Goal: Task Accomplishment & Management: Use online tool/utility

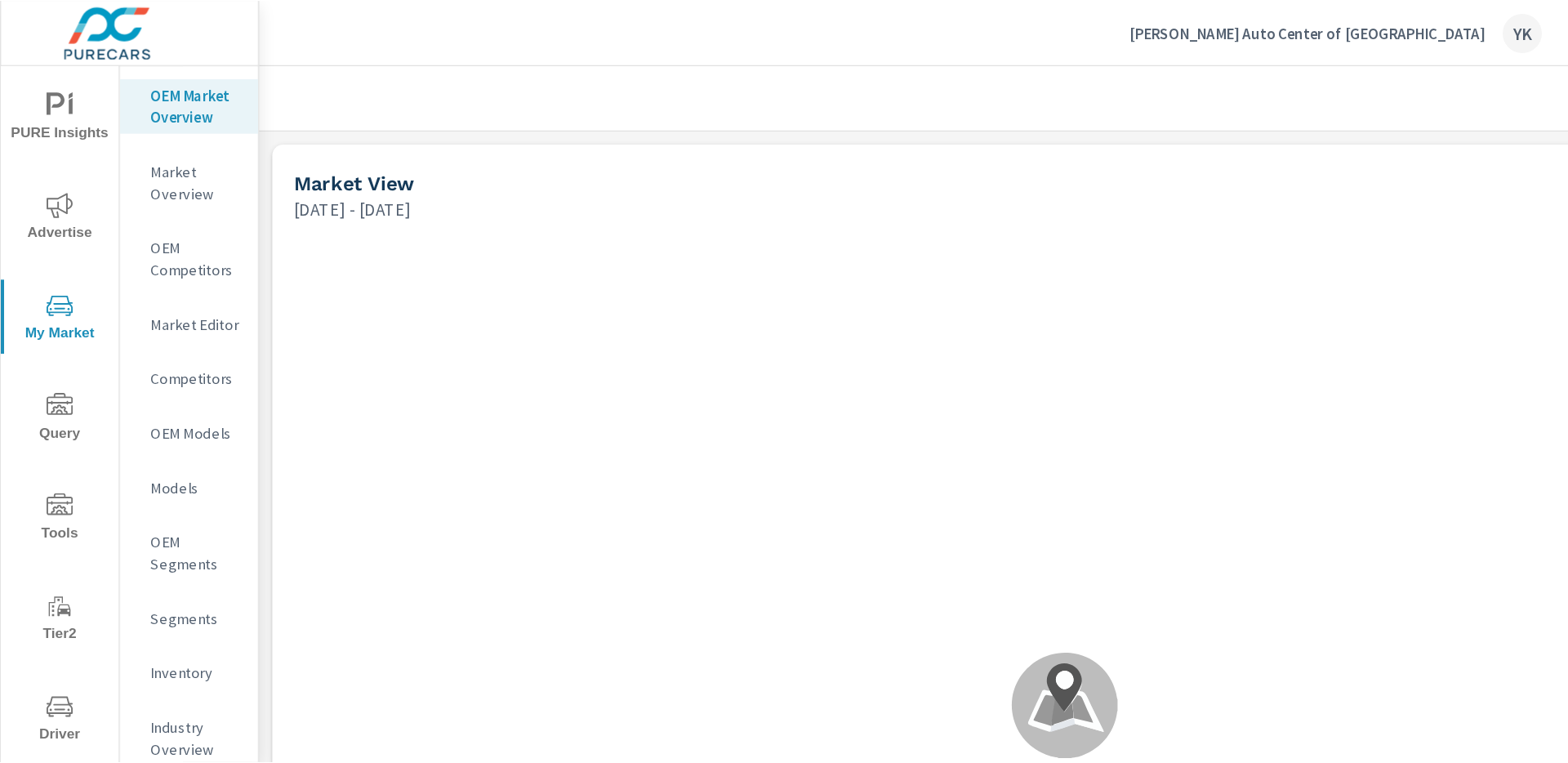
scroll to position [551, 0]
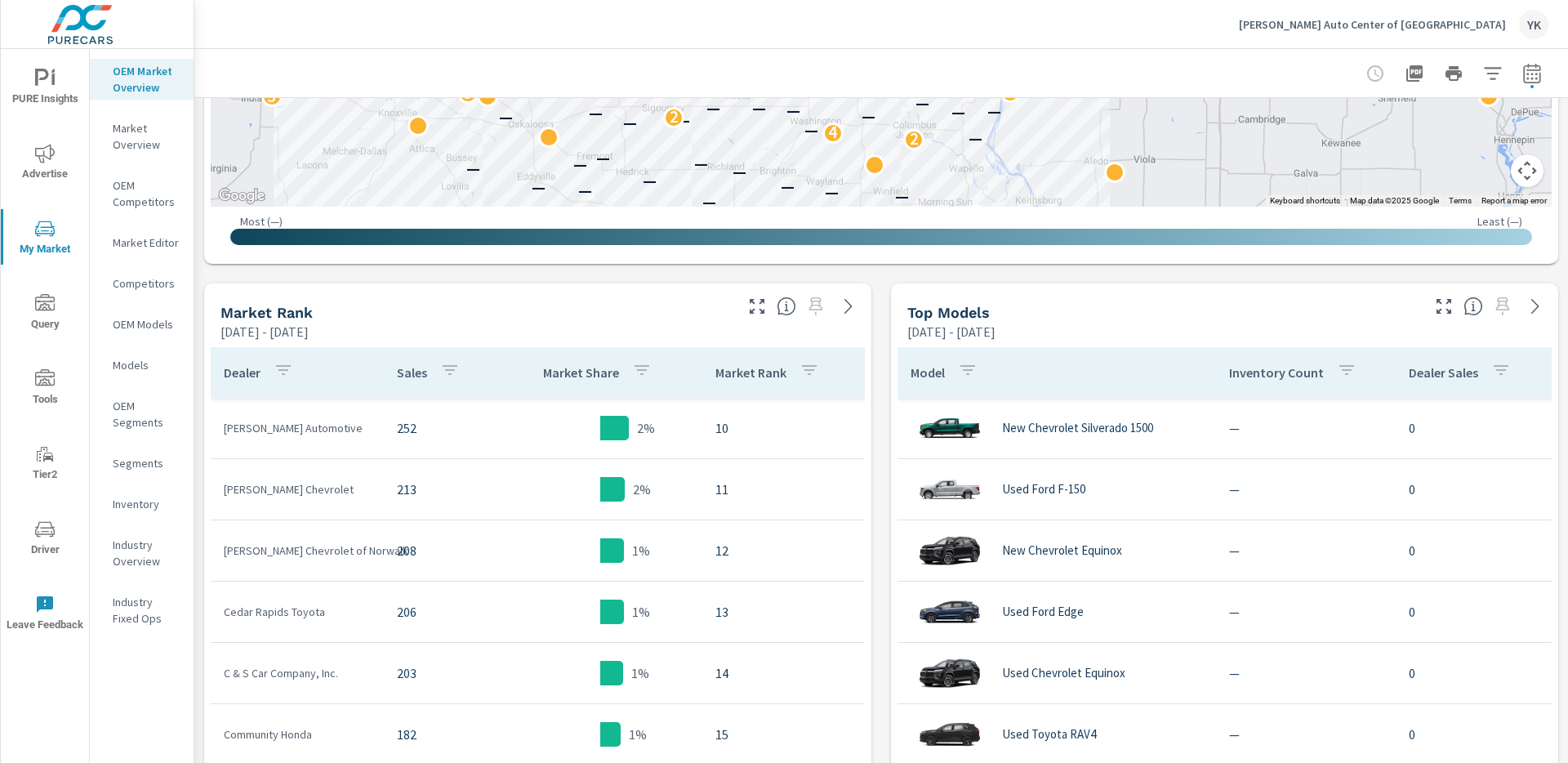
scroll to position [766, 0]
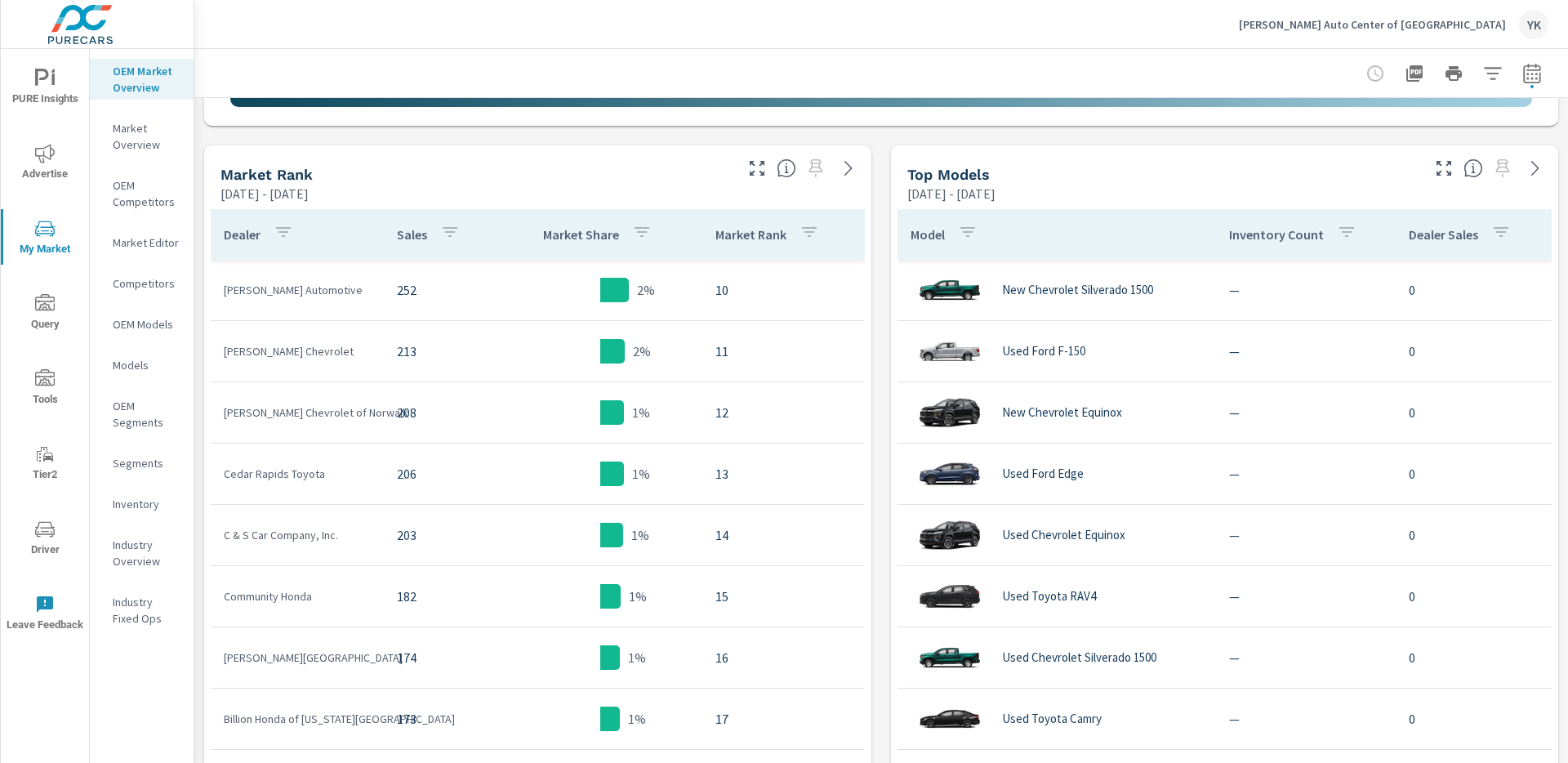
click at [1176, 65] on button "button" at bounding box center [1492, 73] width 32 height 32
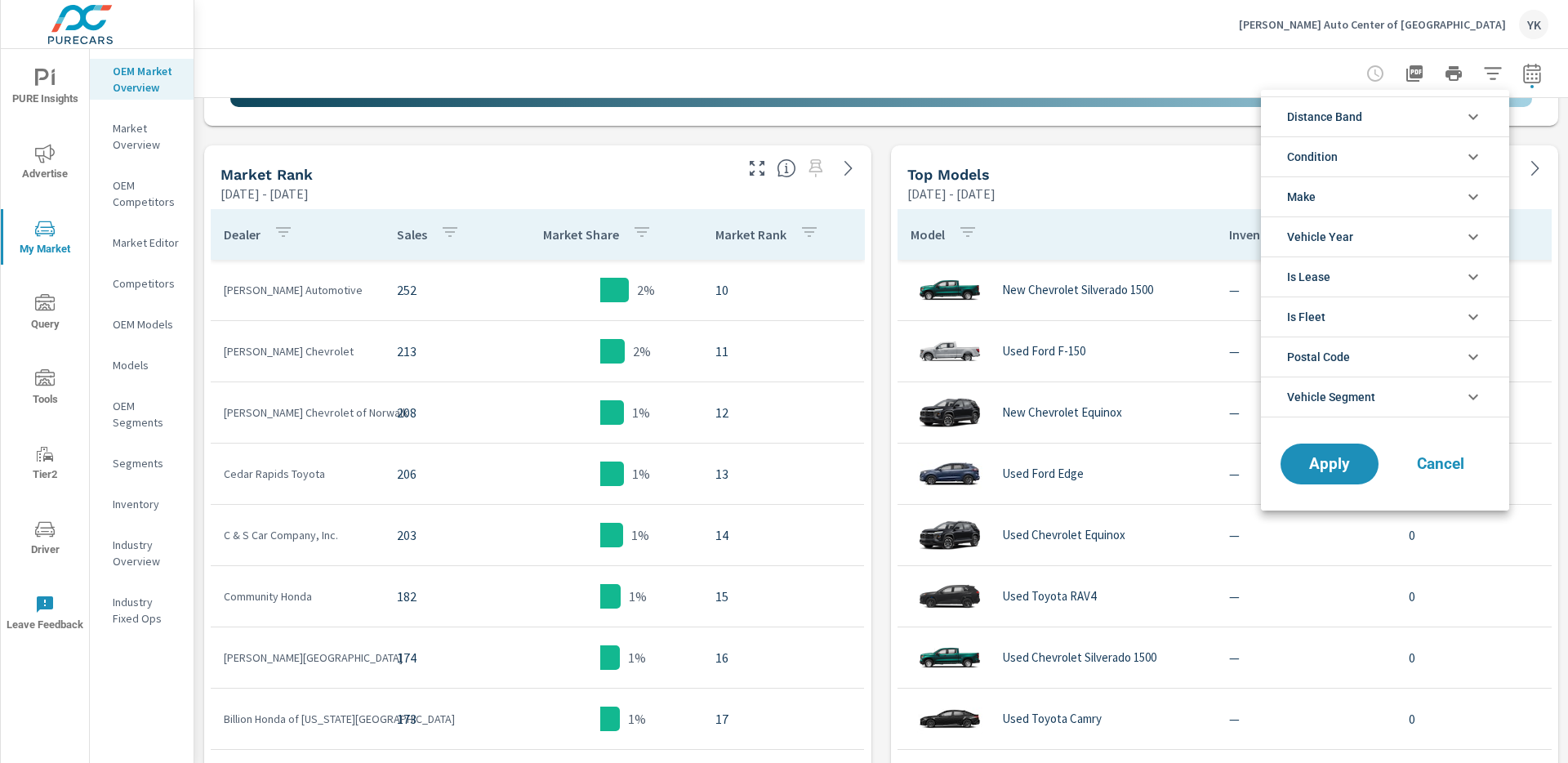
click at [1176, 194] on li "Make" at bounding box center [1385, 196] width 249 height 40
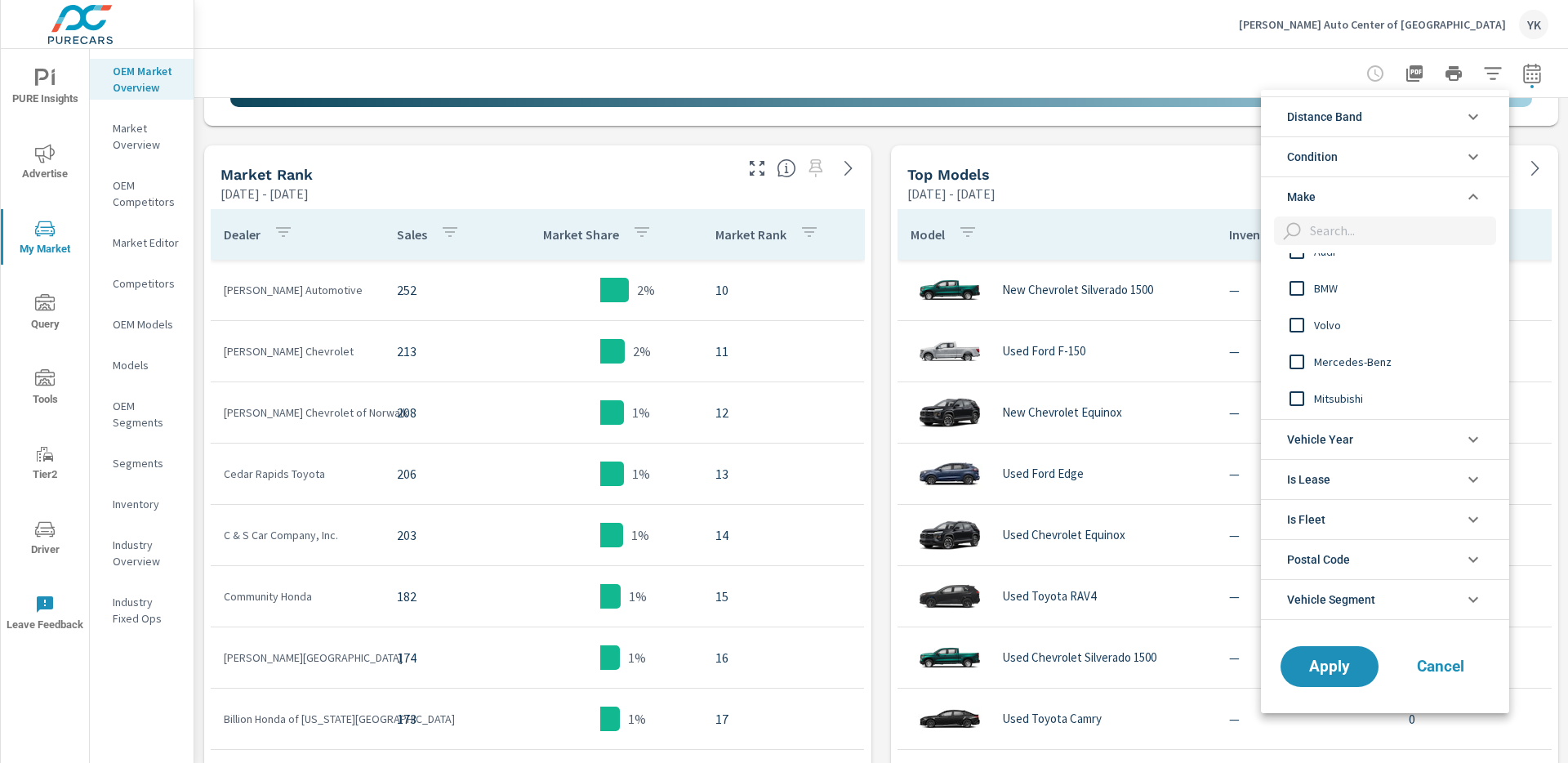
scroll to position [950, 0]
click at [1176, 163] on li "Condition" at bounding box center [1385, 156] width 249 height 40
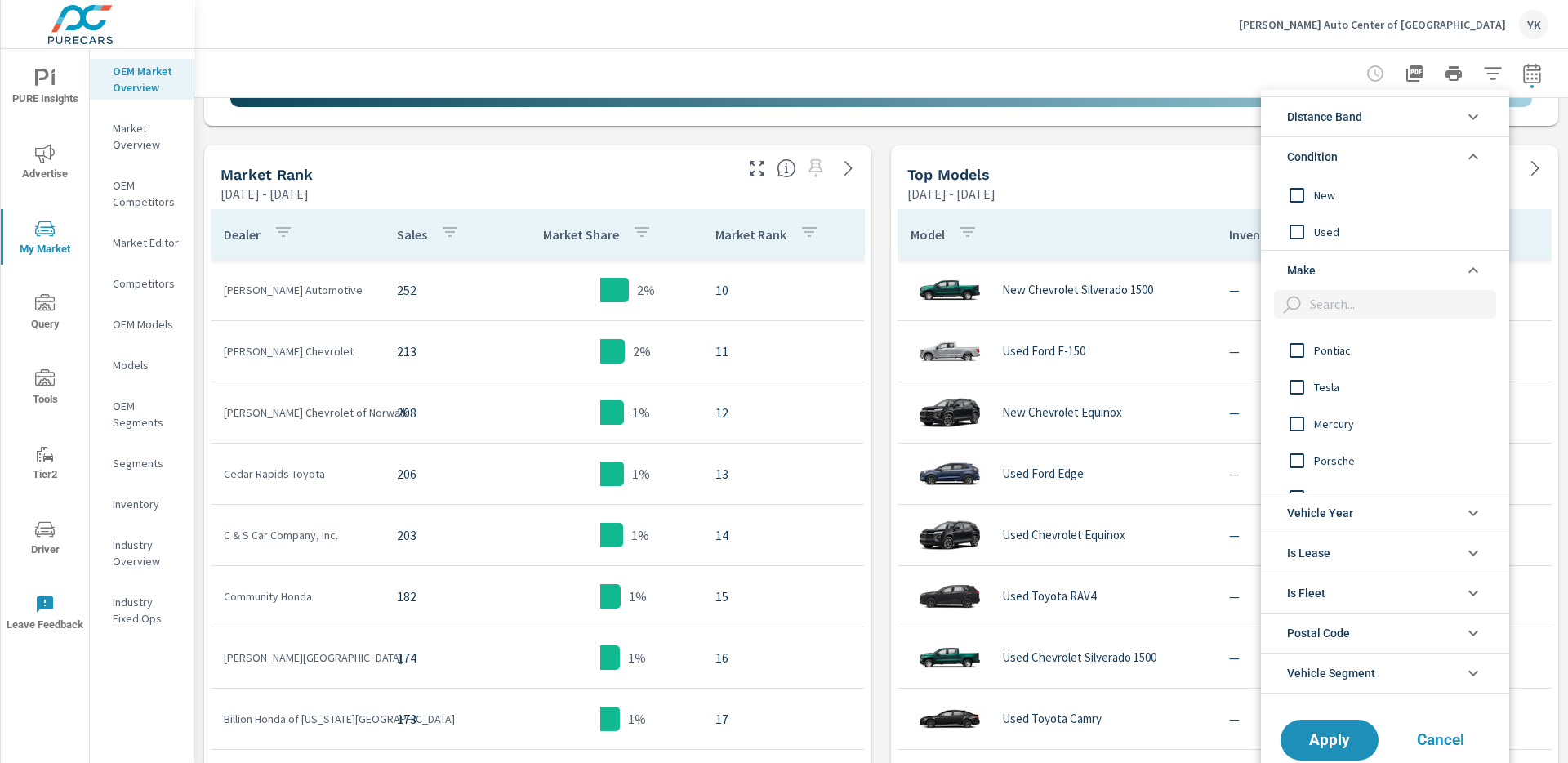
click at [1176, 163] on li "Condition" at bounding box center [1385, 156] width 249 height 40
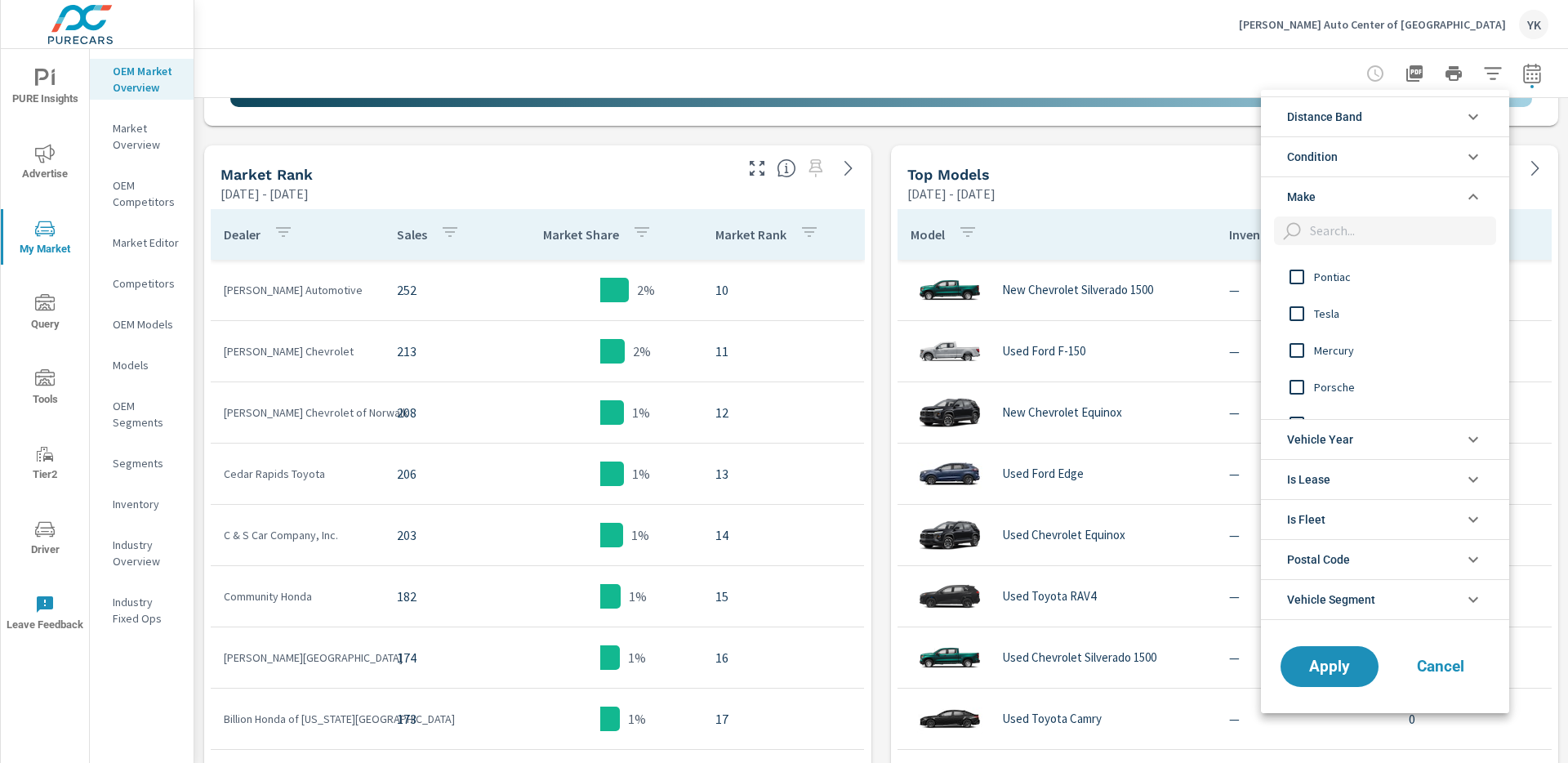
click at [1176, 152] on li "Condition" at bounding box center [1385, 156] width 249 height 40
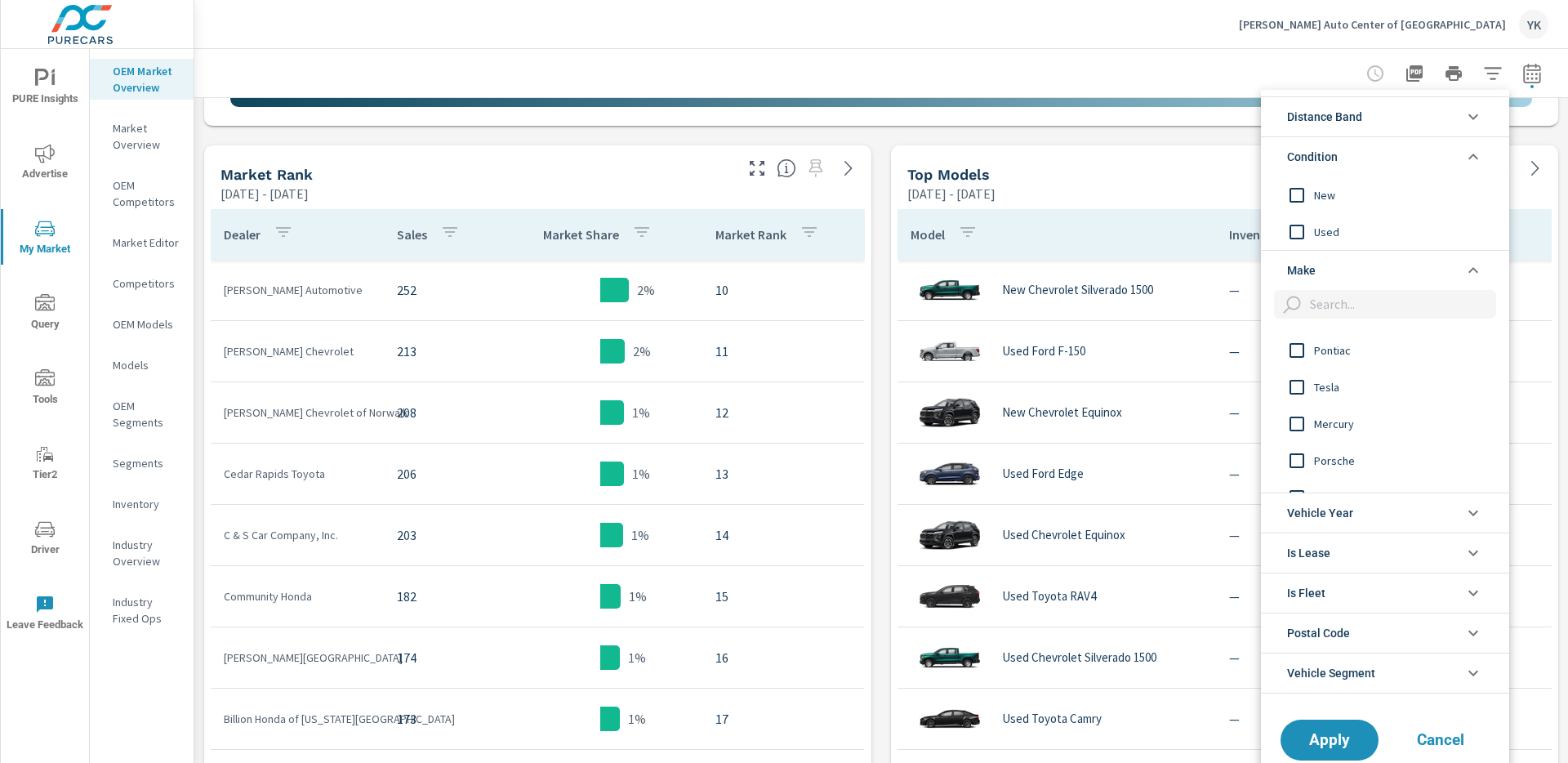
click at [1176, 191] on input "filter options" at bounding box center [1297, 194] width 34 height 34
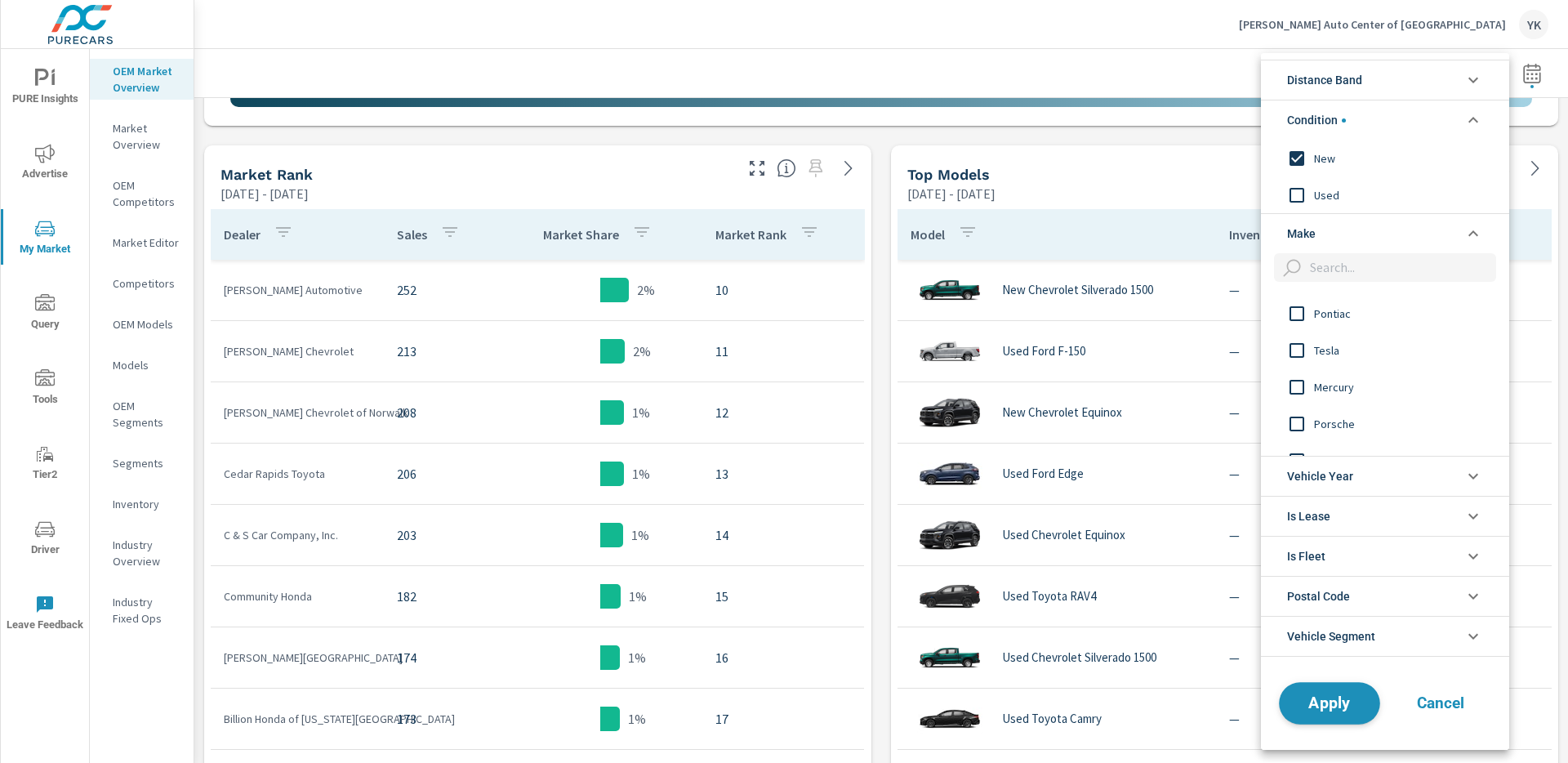
click at [1176, 570] on button "Apply" at bounding box center [1330, 703] width 101 height 43
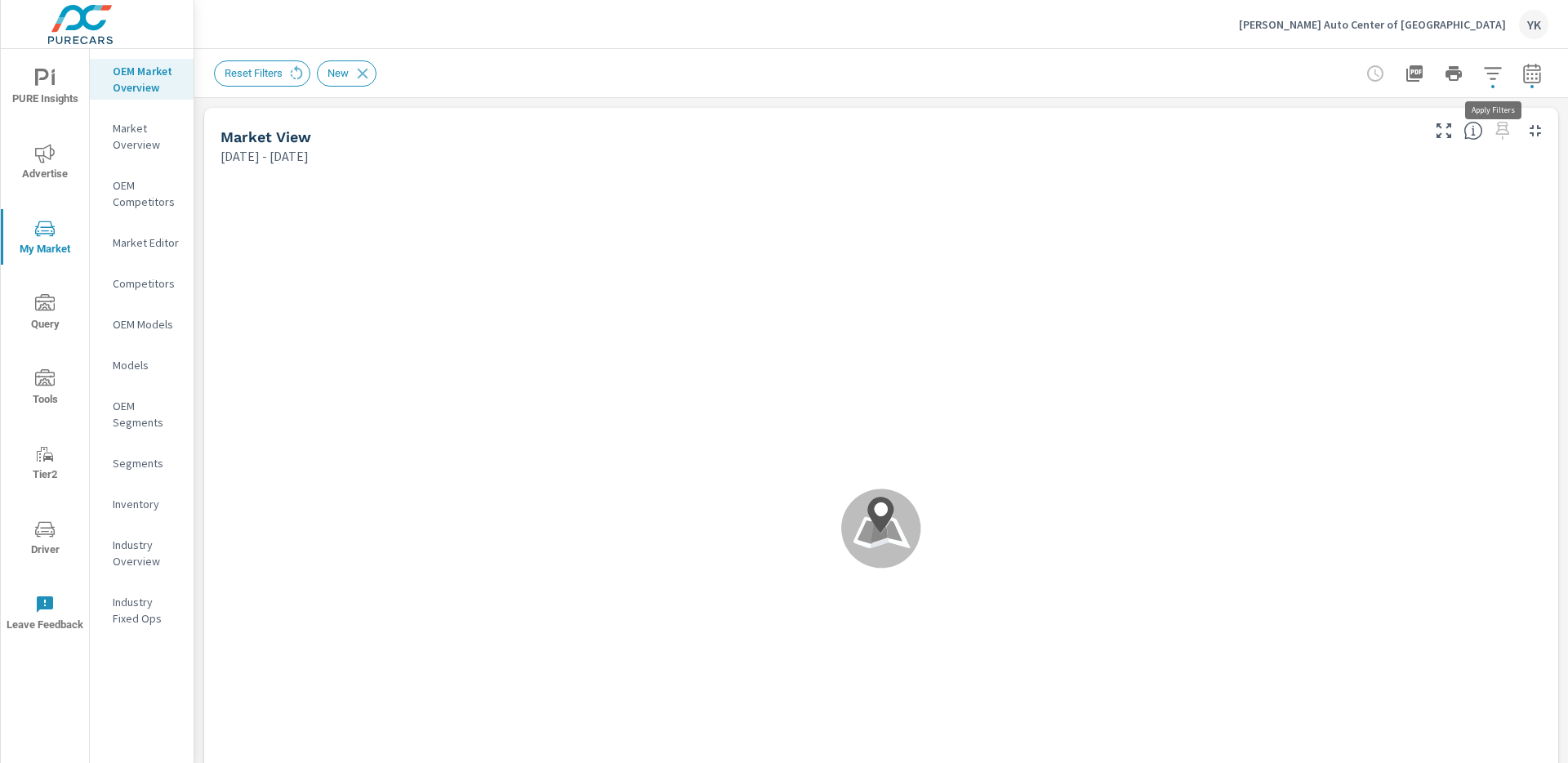
scroll to position [551, 0]
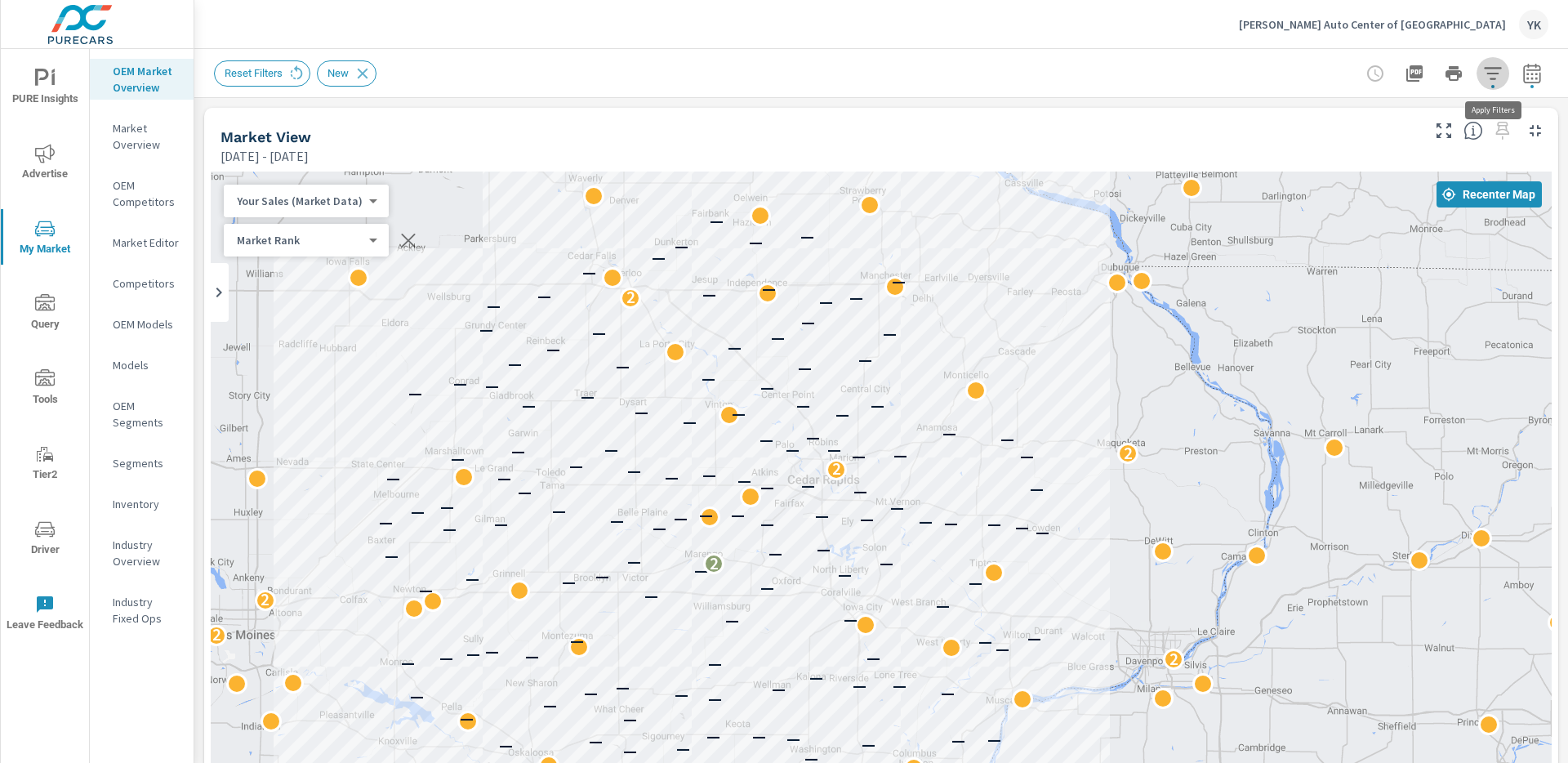
click at [1176, 72] on button "button" at bounding box center [1492, 73] width 32 height 32
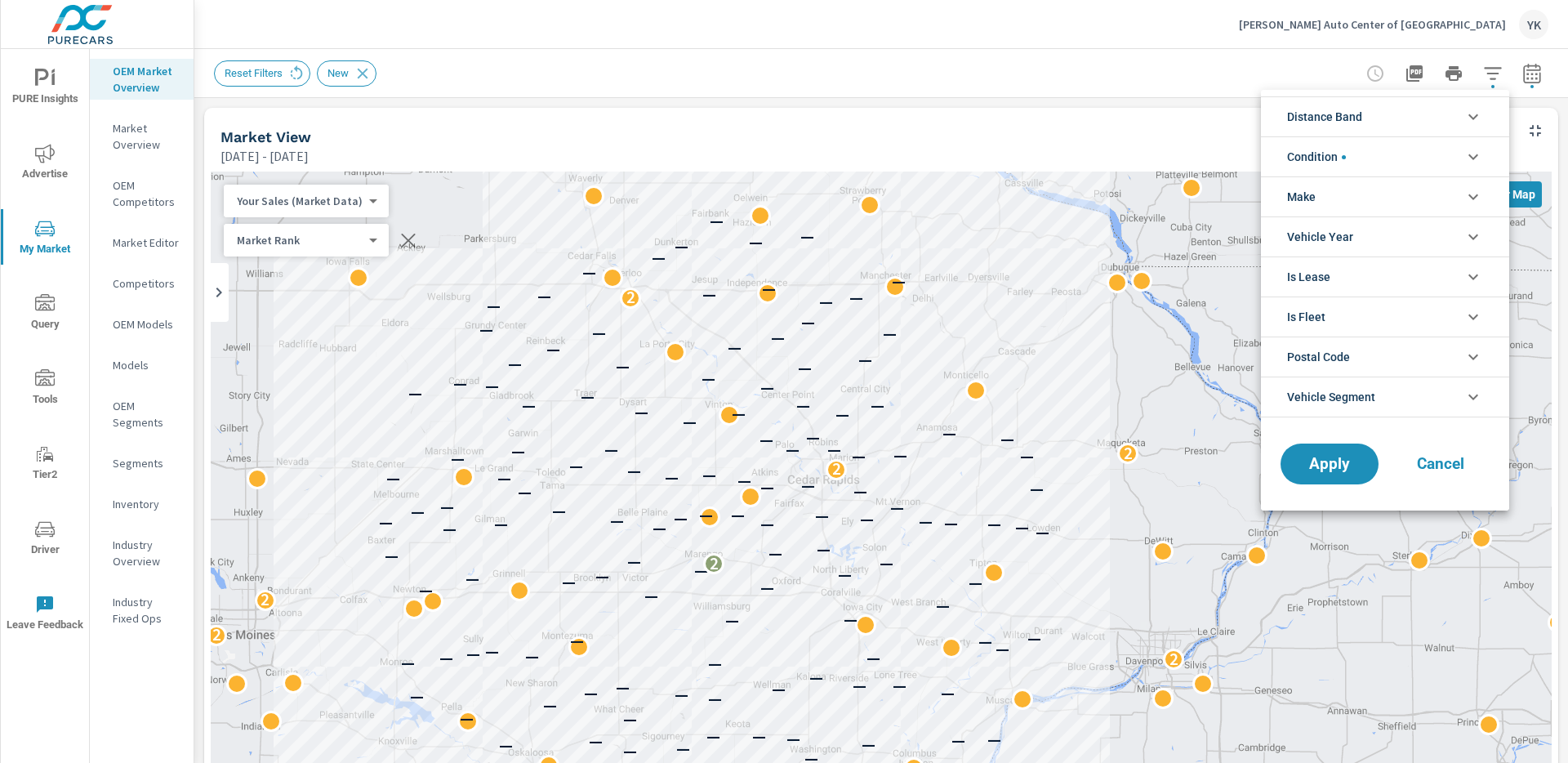
click at [1176, 198] on li "Make" at bounding box center [1385, 196] width 249 height 40
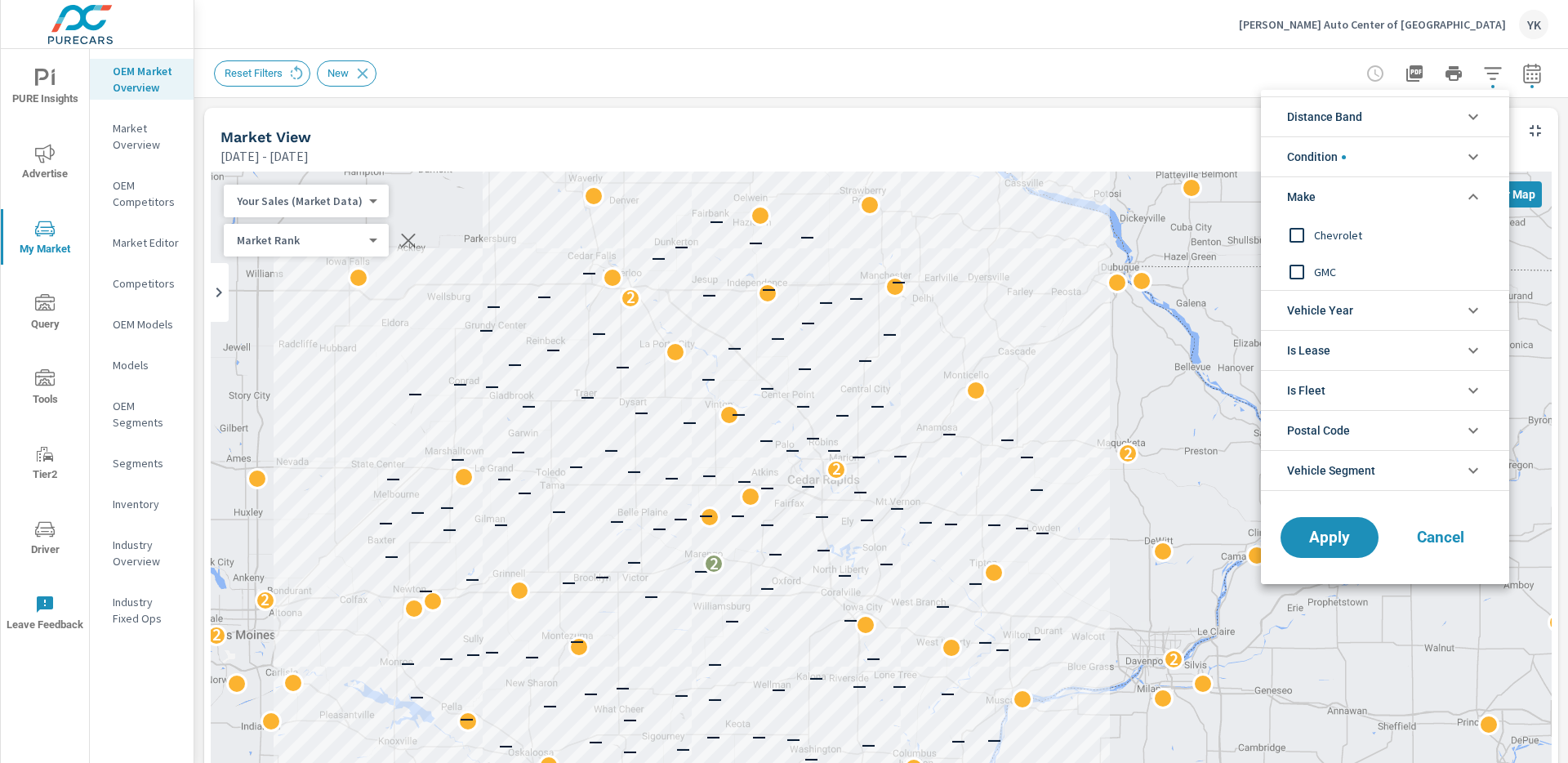
click at [989, 81] on div at bounding box center [784, 381] width 1568 height 763
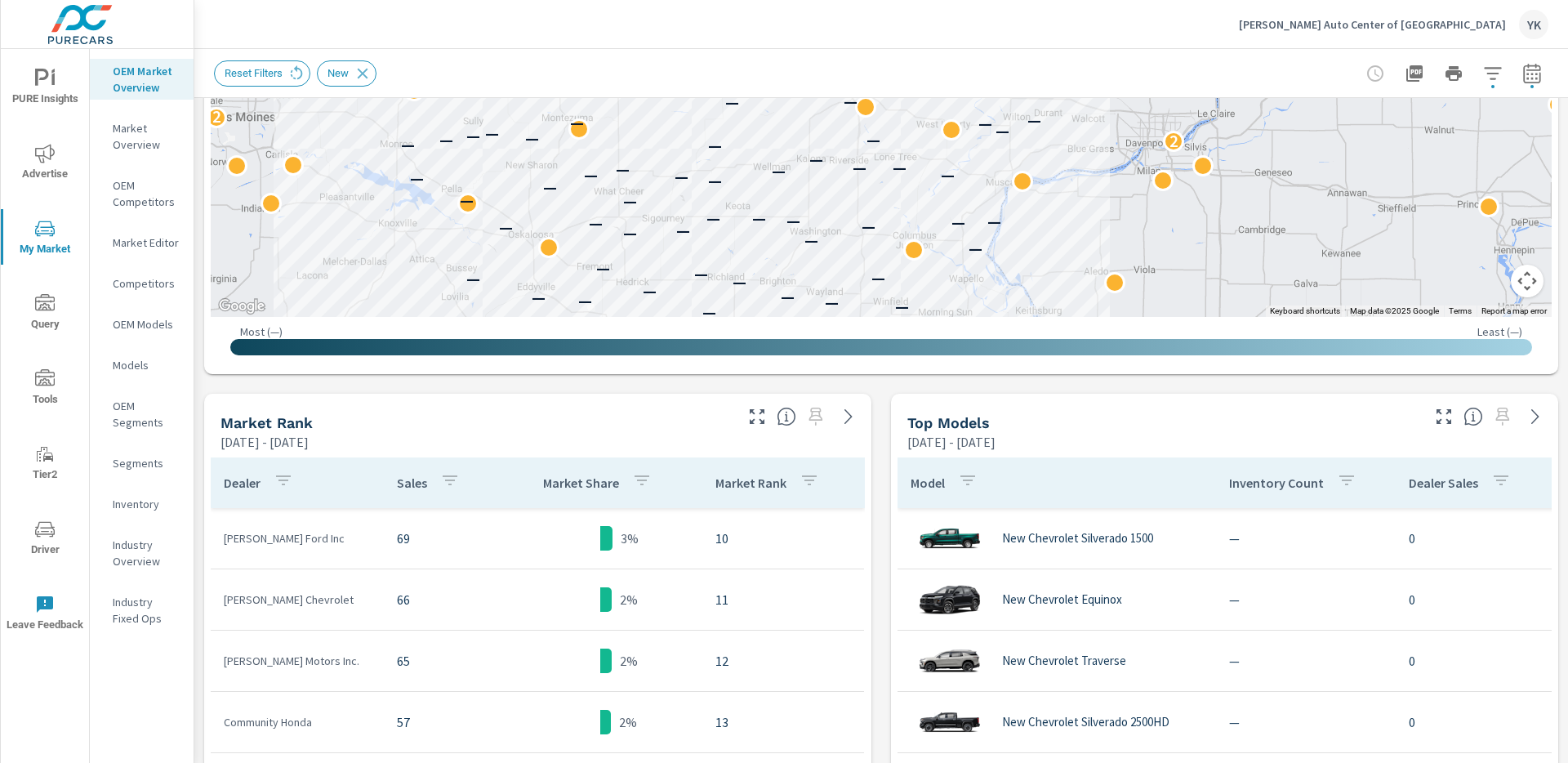
scroll to position [652, 0]
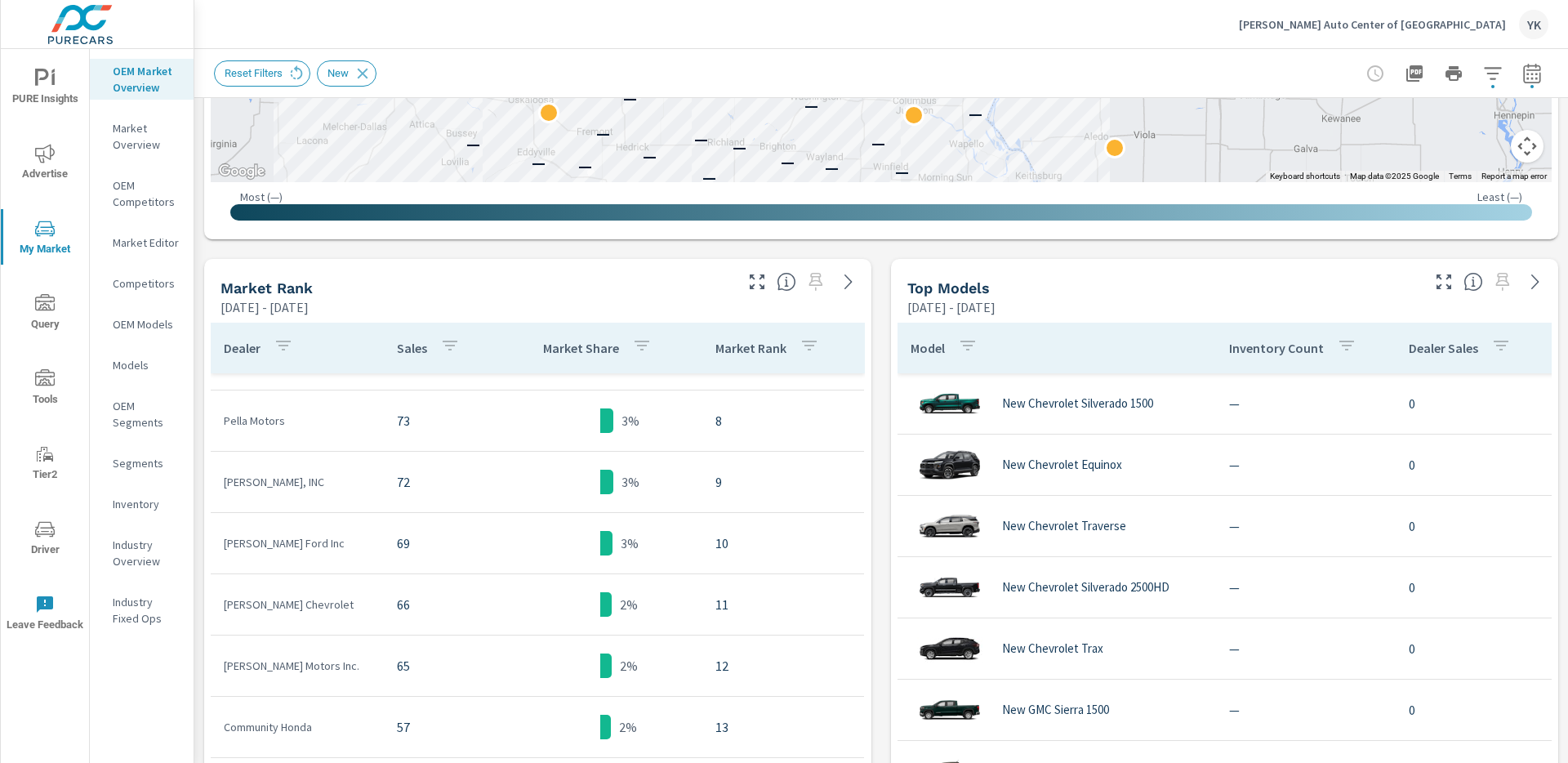
scroll to position [238, 0]
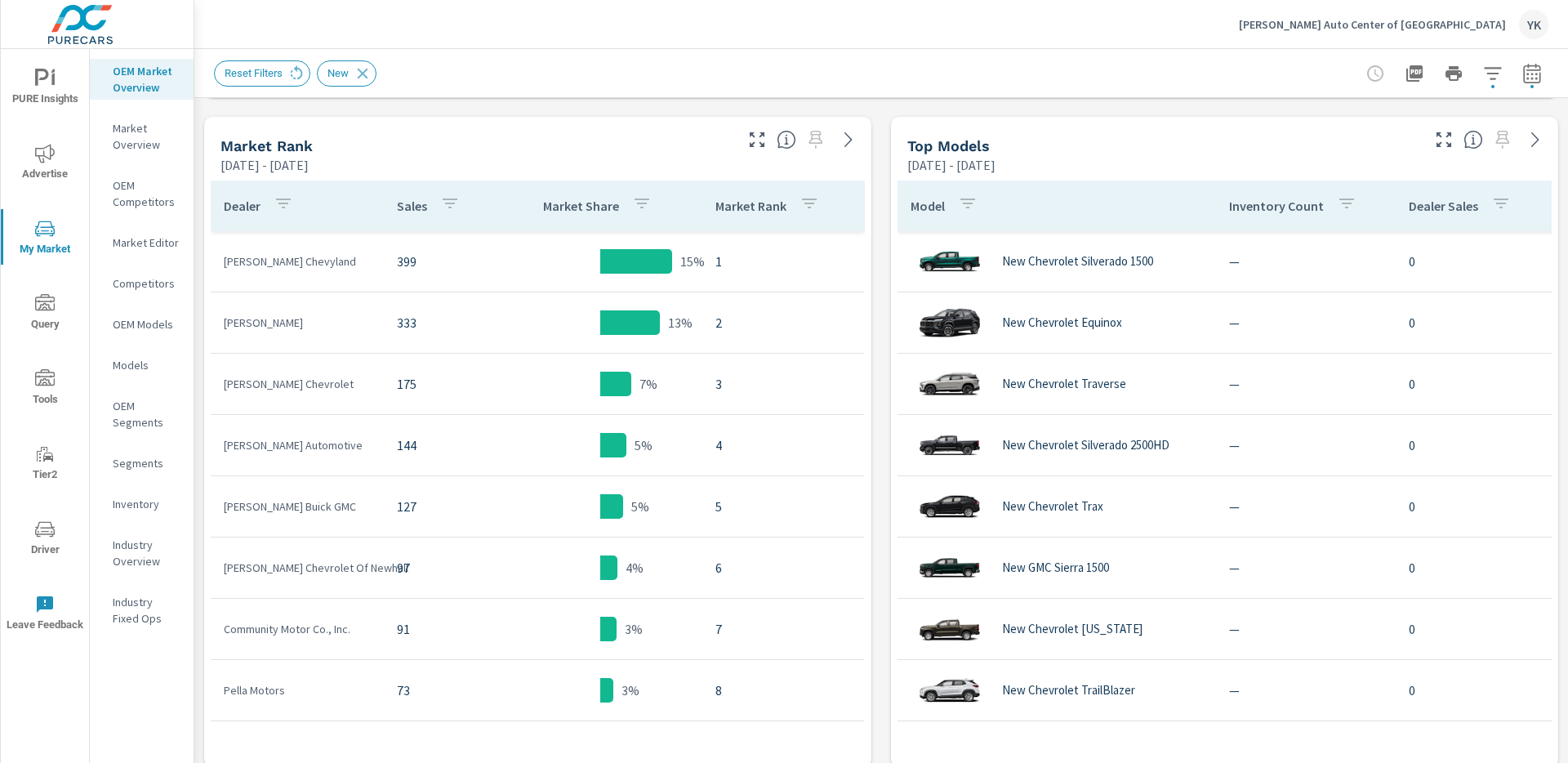
scroll to position [797, 0]
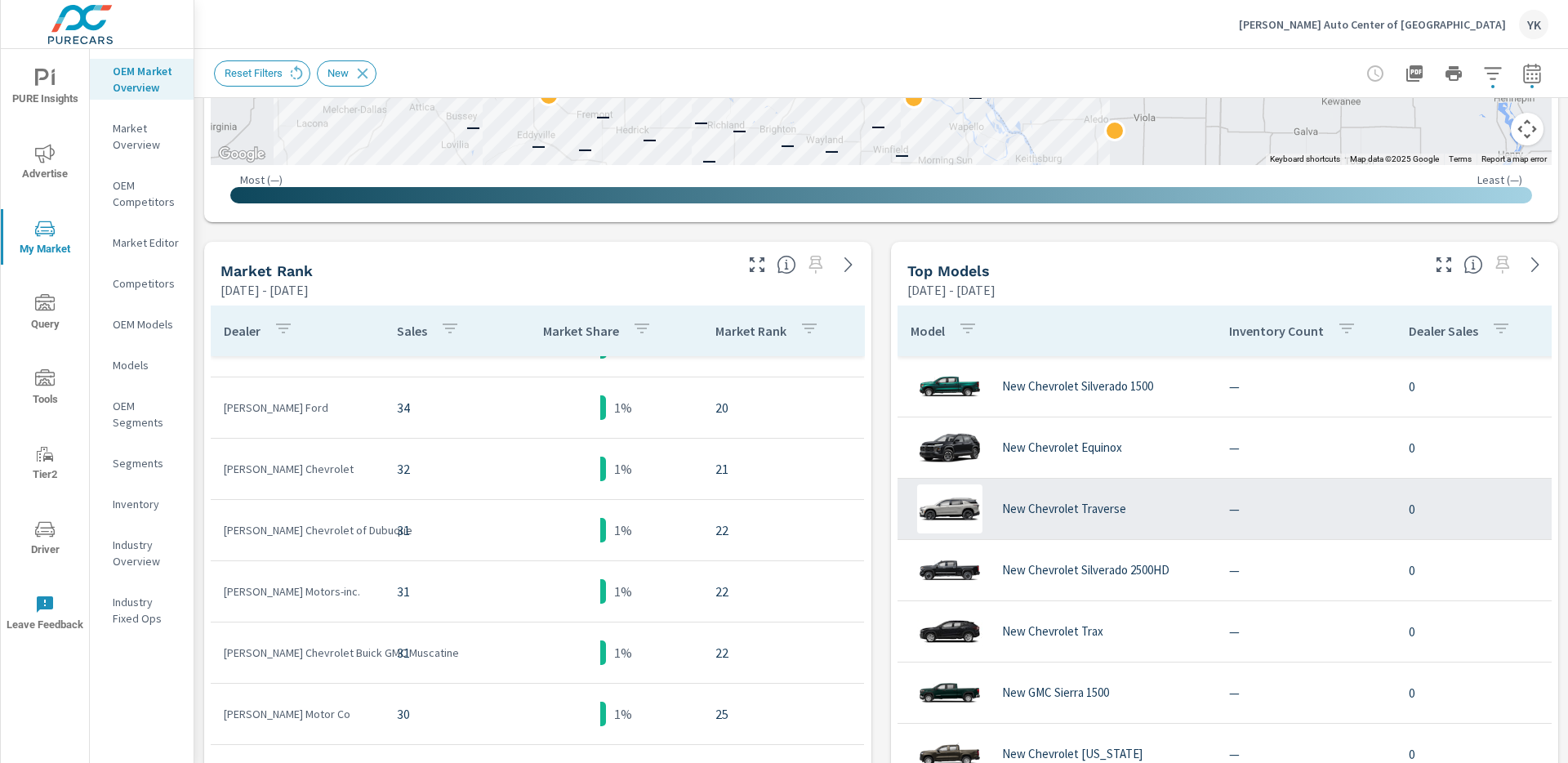
scroll to position [651, 0]
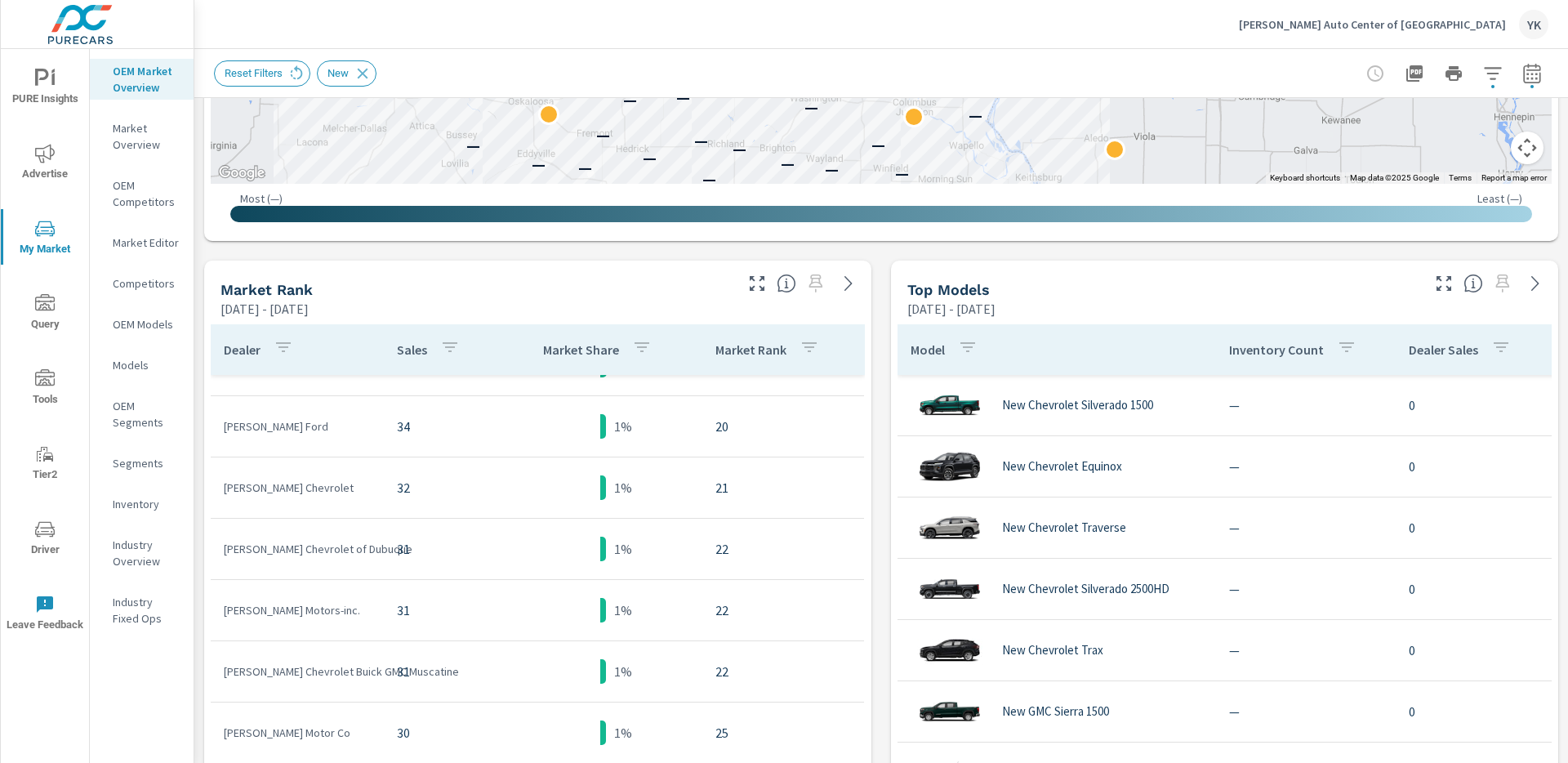
click at [983, 341] on div "Model" at bounding box center [947, 349] width 73 height 37
